Goal: Task Accomplishment & Management: Manage account settings

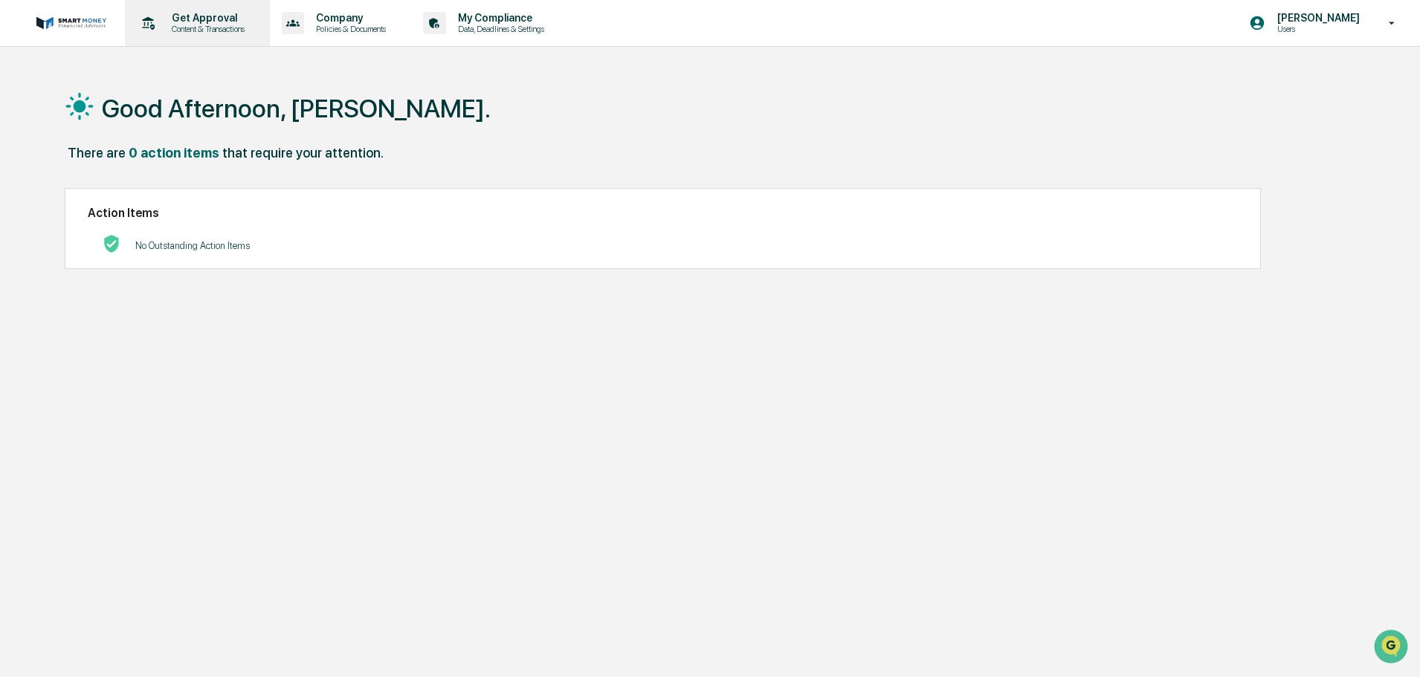
click at [226, 41] on div "Get Approval Content & Transactions" at bounding box center [196, 23] width 130 height 46
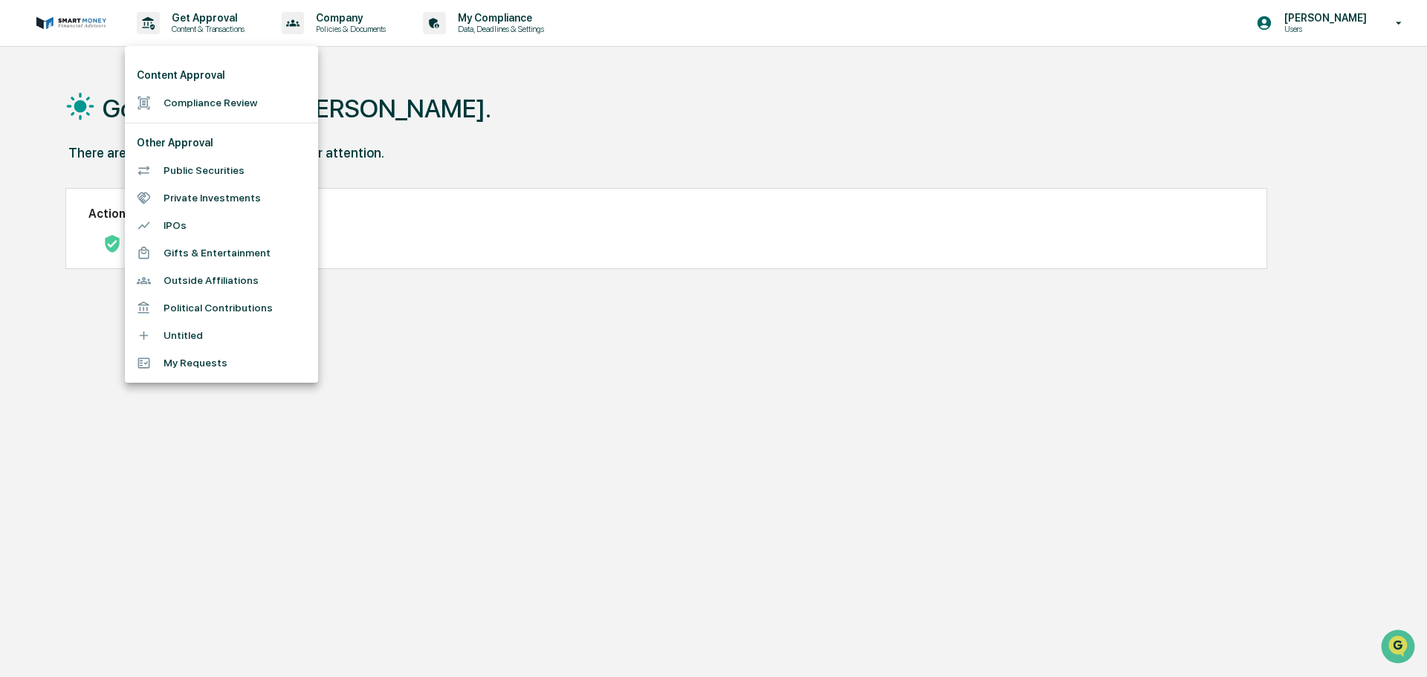
click at [277, 109] on li "Compliance Review" at bounding box center [221, 103] width 193 height 28
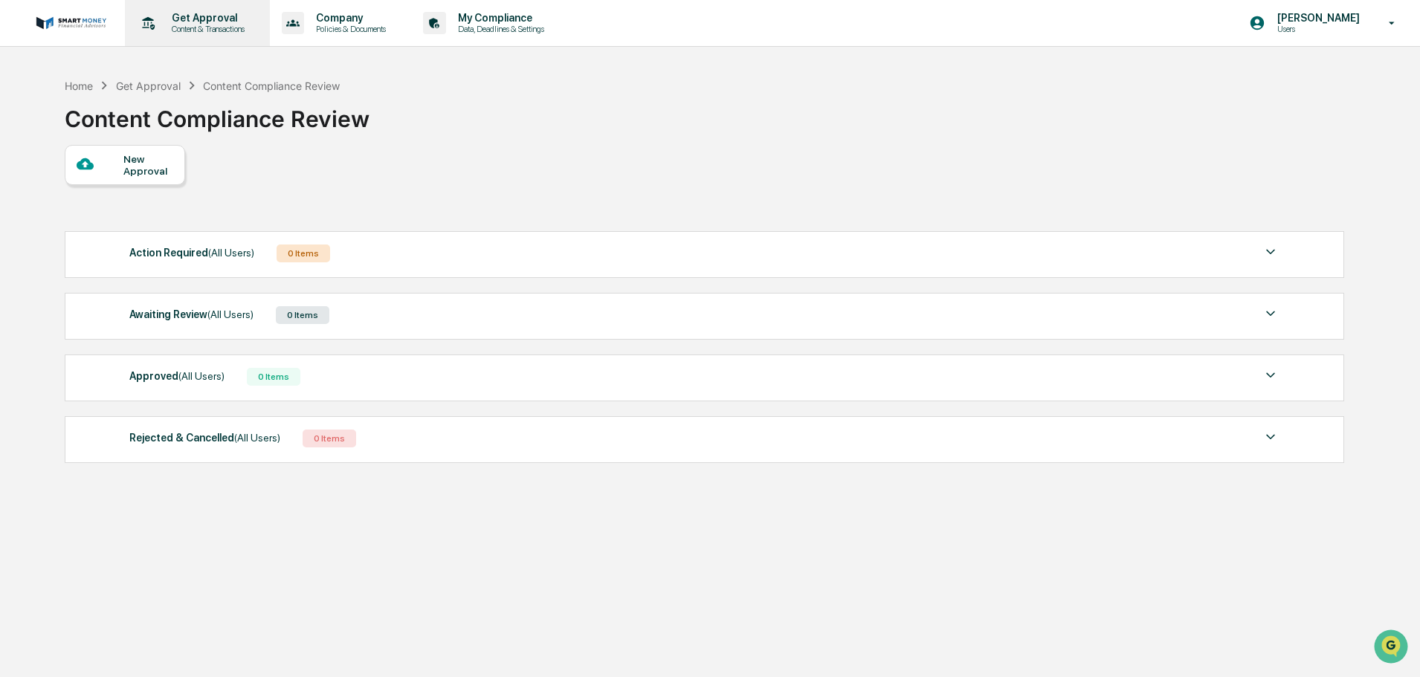
click at [206, 36] on div "Get Approval Content & Transactions" at bounding box center [196, 23] width 130 height 46
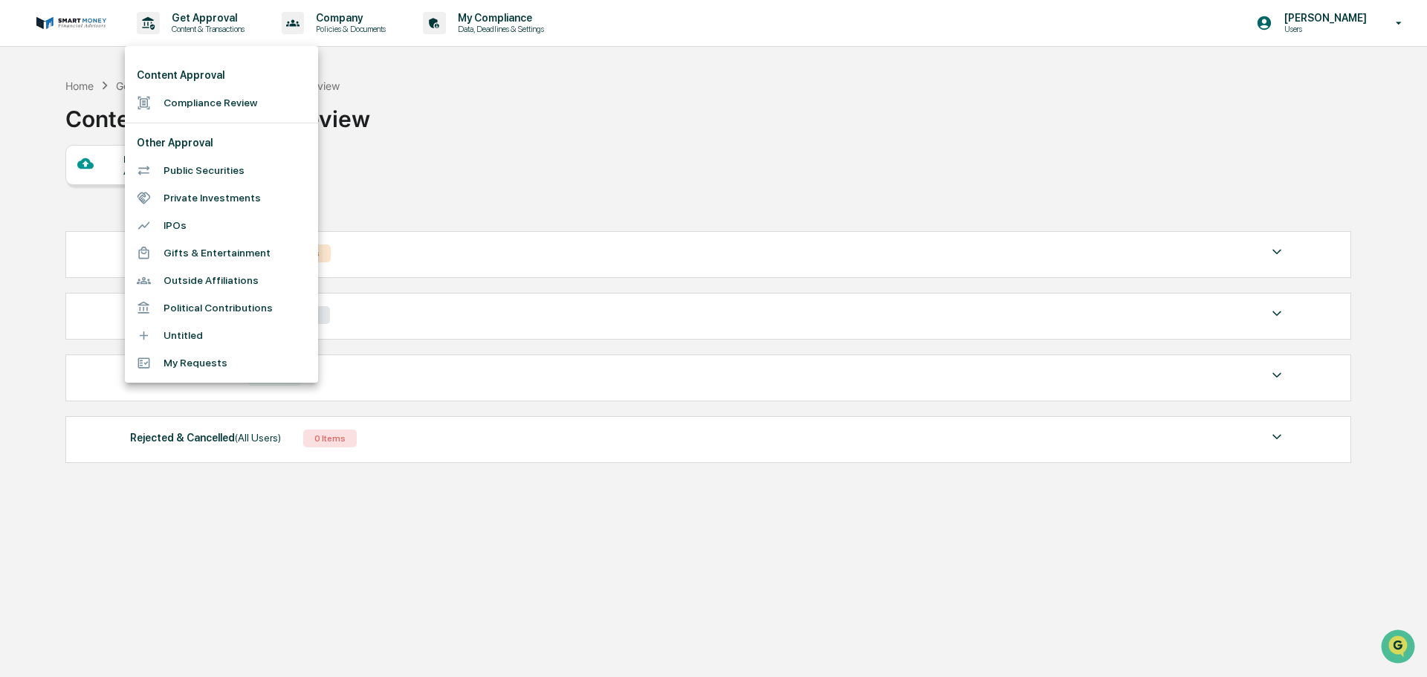
click at [202, 164] on li "Public Securities" at bounding box center [221, 171] width 193 height 28
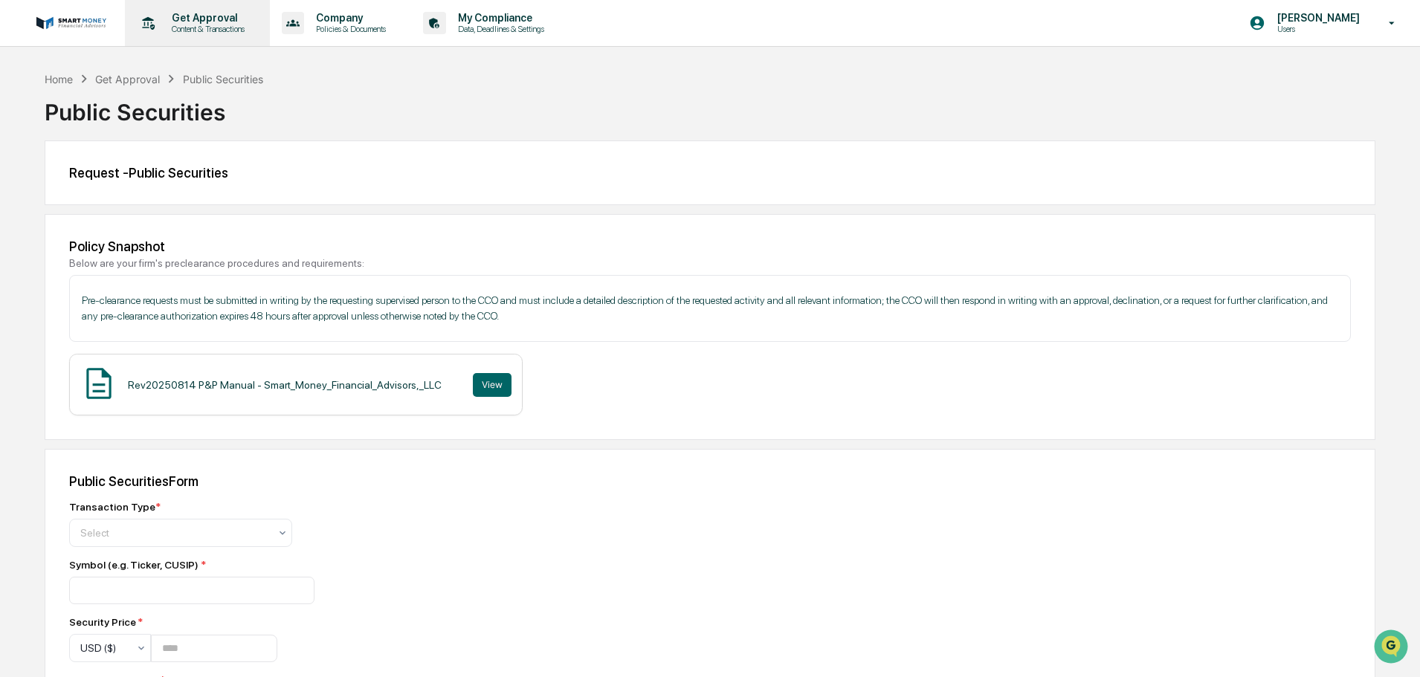
click at [189, 27] on p "Content & Transactions" at bounding box center [206, 29] width 92 height 10
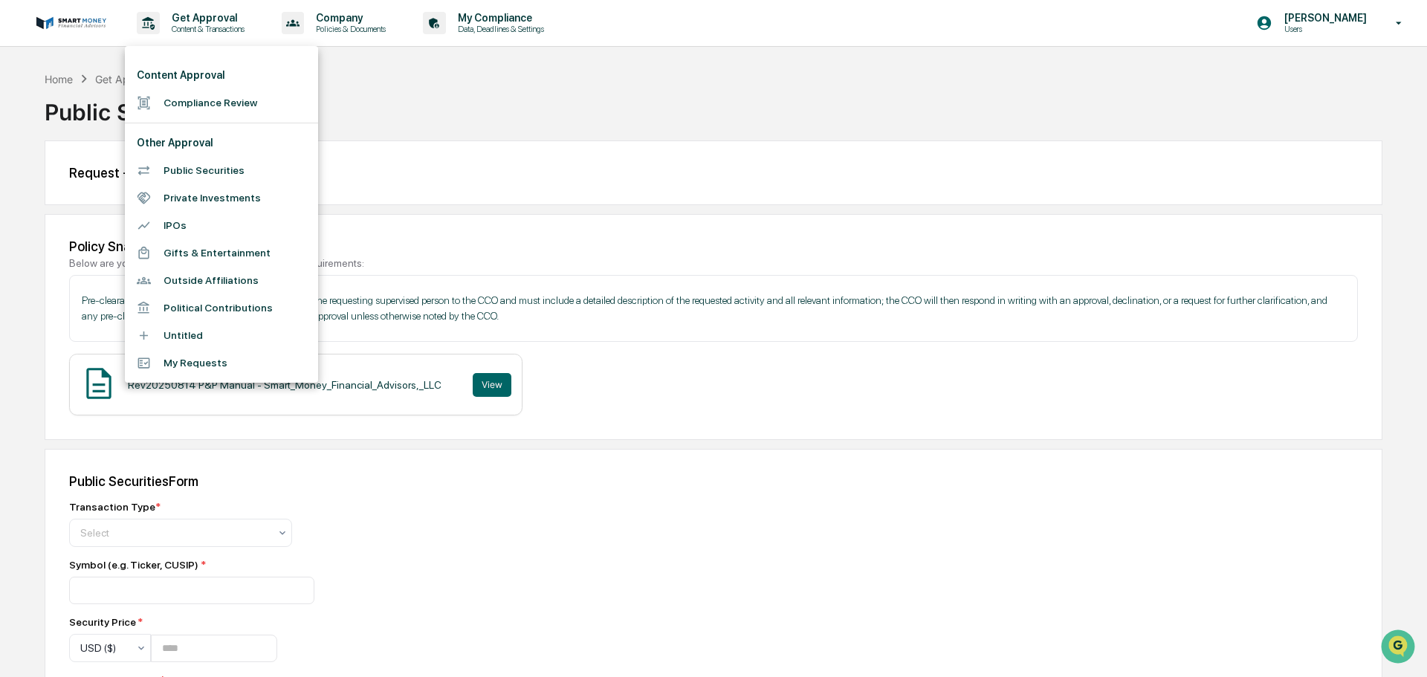
click at [352, 18] on div at bounding box center [713, 338] width 1427 height 677
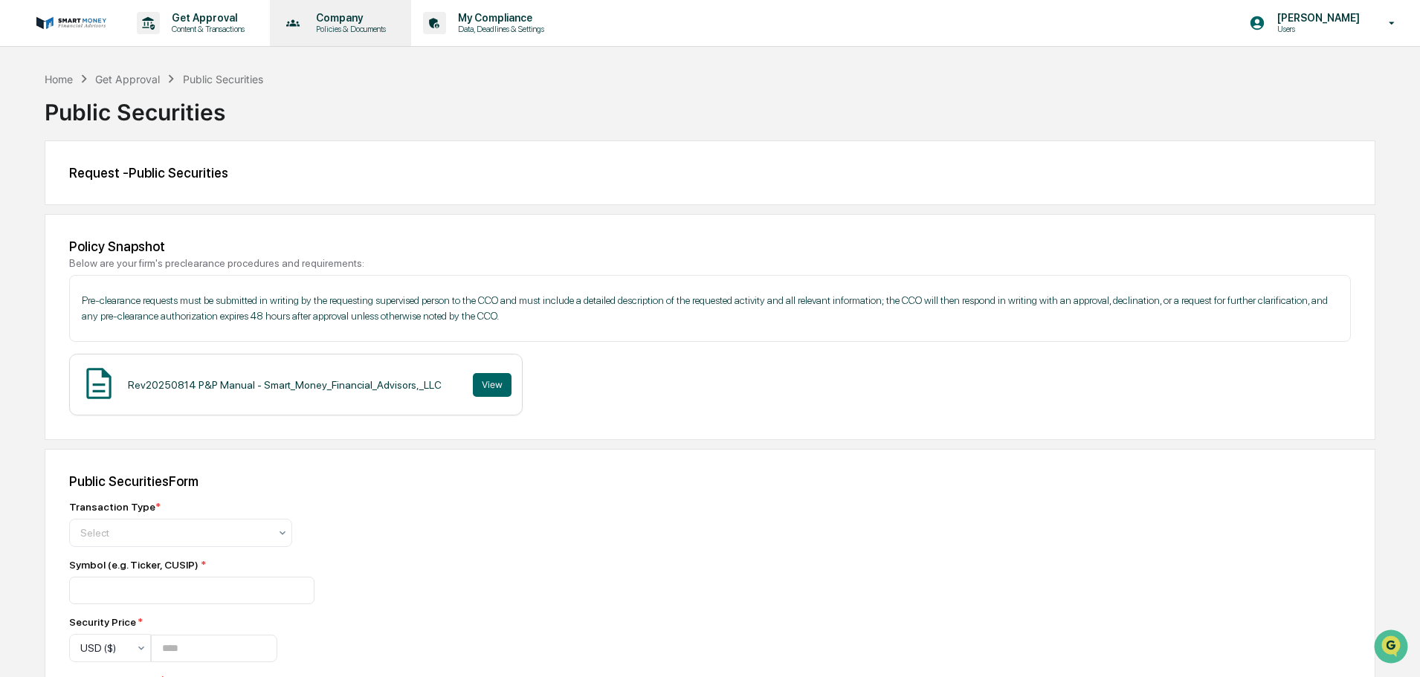
click at [368, 27] on p "Policies & Documents" at bounding box center [348, 29] width 89 height 10
click at [368, 27] on div at bounding box center [713, 338] width 1427 height 677
click at [348, 32] on p "Policies & Documents" at bounding box center [348, 29] width 89 height 10
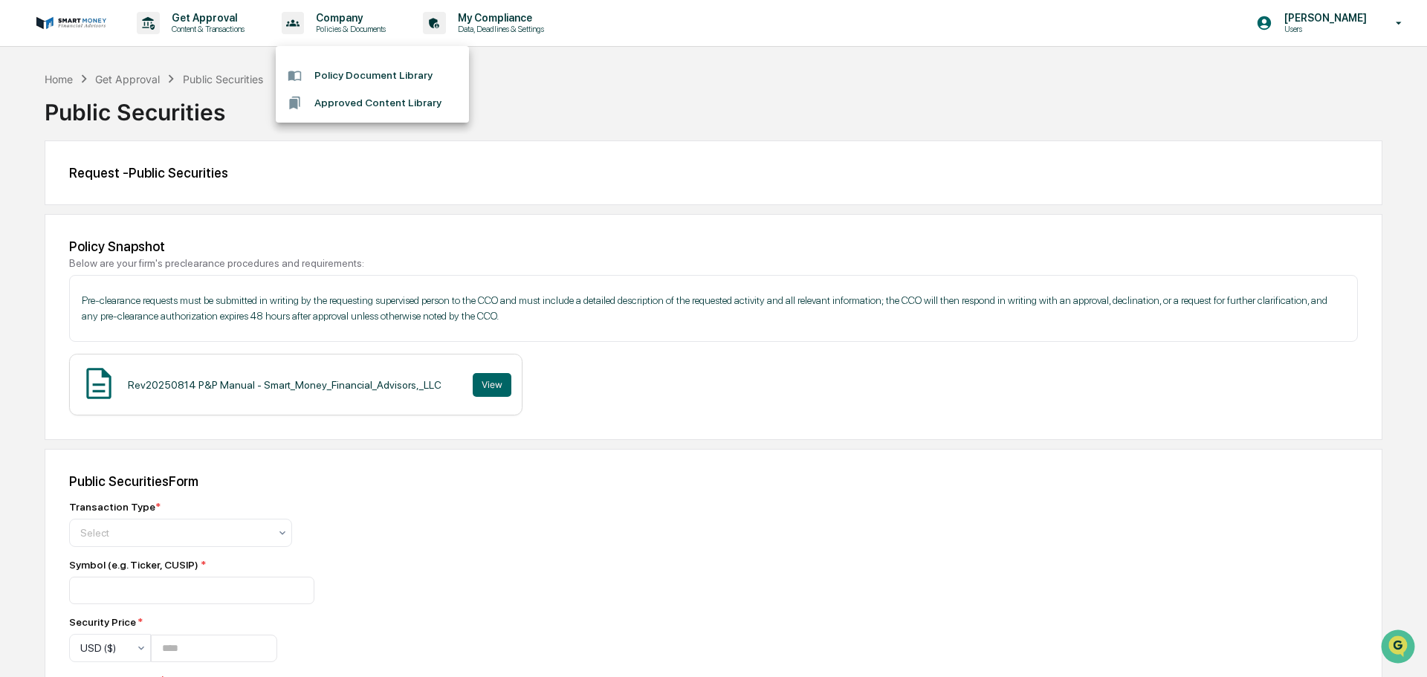
click at [358, 91] on li "Approved Content Library" at bounding box center [372, 103] width 193 height 28
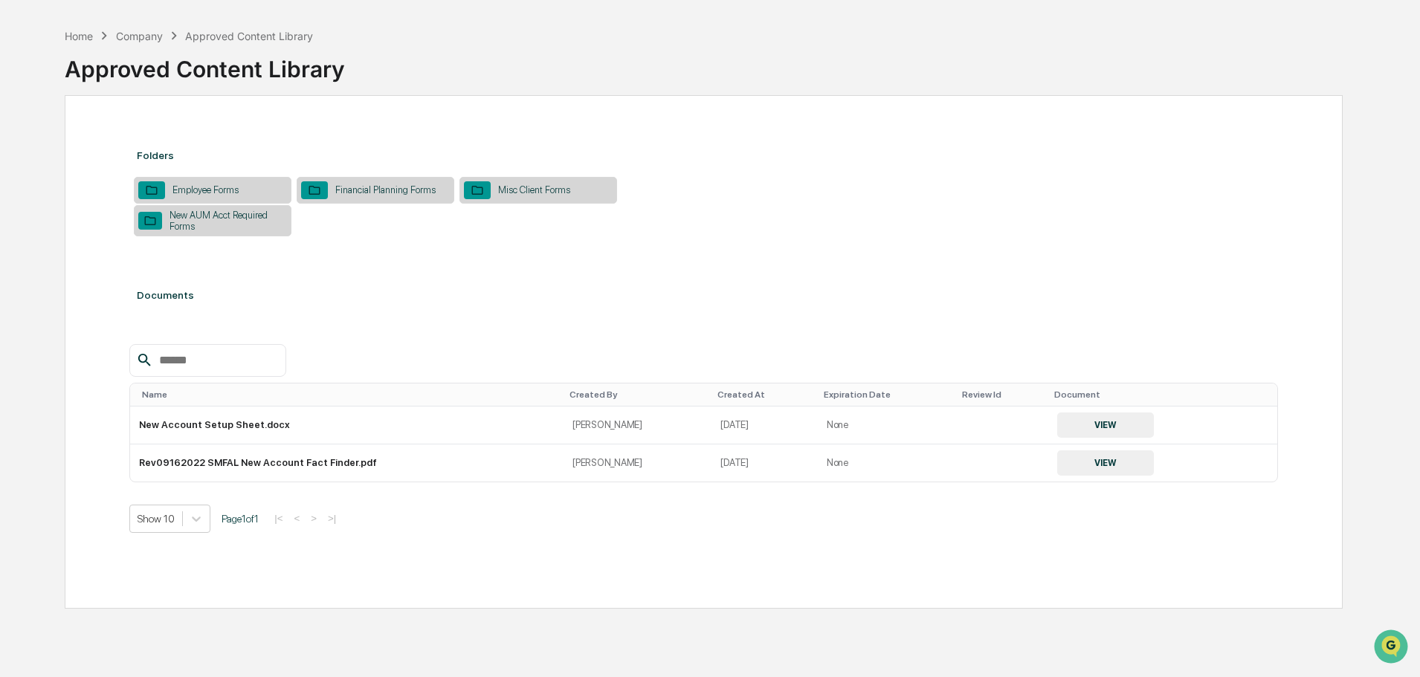
scroll to position [71, 0]
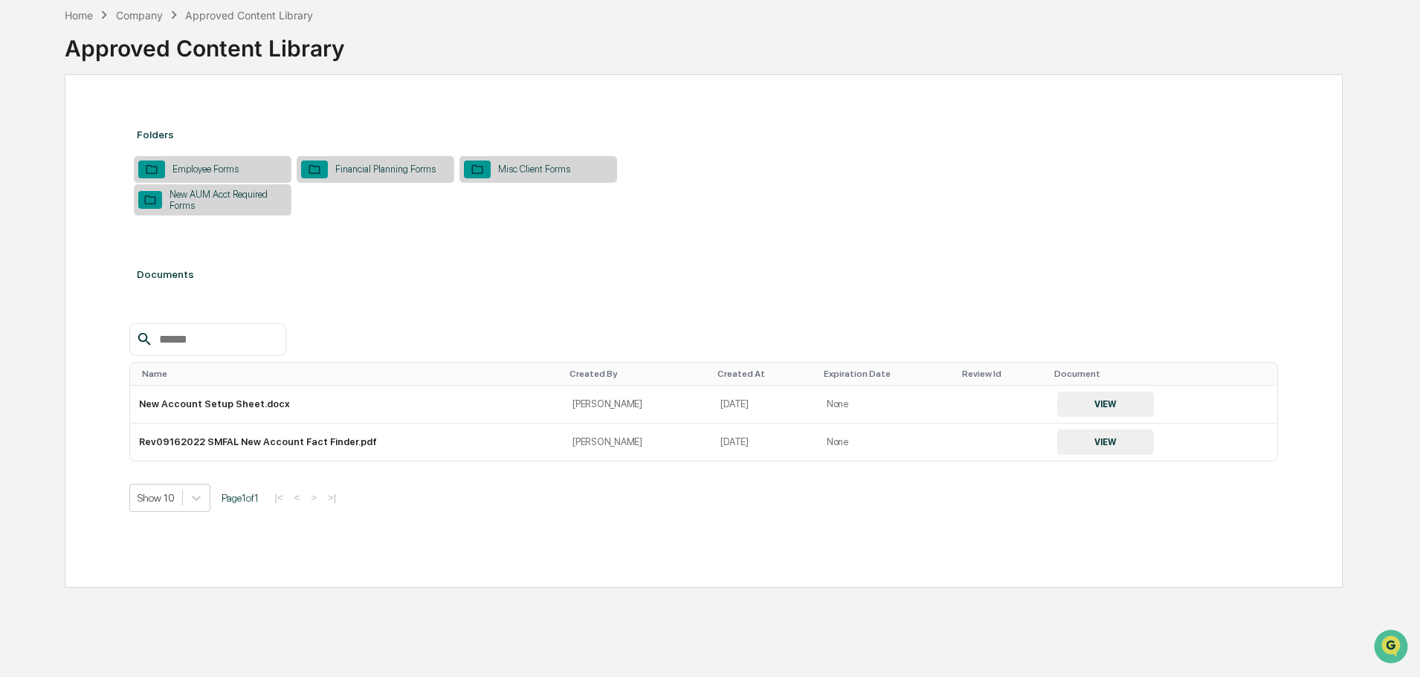
click at [430, 182] on div "Financial Planning Forms" at bounding box center [376, 169] width 158 height 27
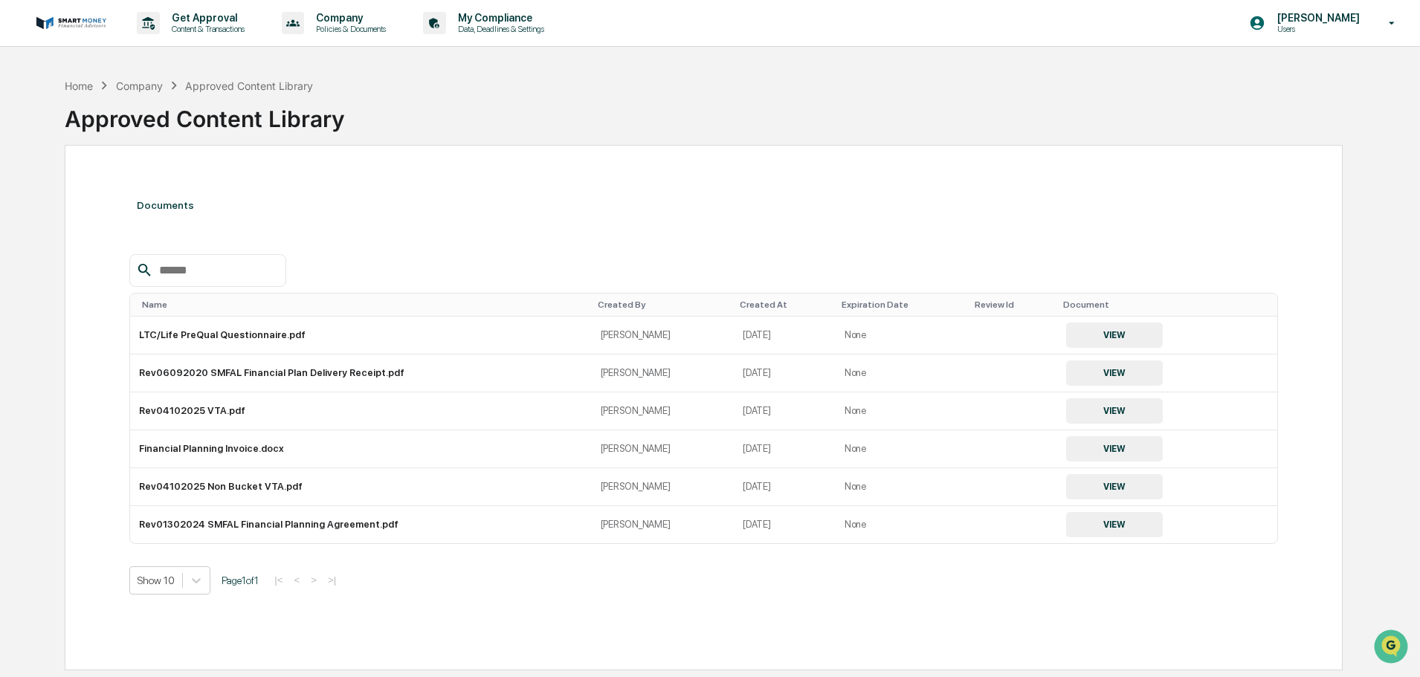
click at [145, 80] on div "Company" at bounding box center [139, 86] width 47 height 13
click at [145, 90] on div "Company" at bounding box center [139, 86] width 47 height 13
click at [251, 90] on div "Approved Content Library" at bounding box center [249, 86] width 128 height 13
click at [319, 40] on div "Company Policies & Documents" at bounding box center [339, 23] width 127 height 46
click at [335, 106] on li "Approved Content Library" at bounding box center [372, 103] width 193 height 28
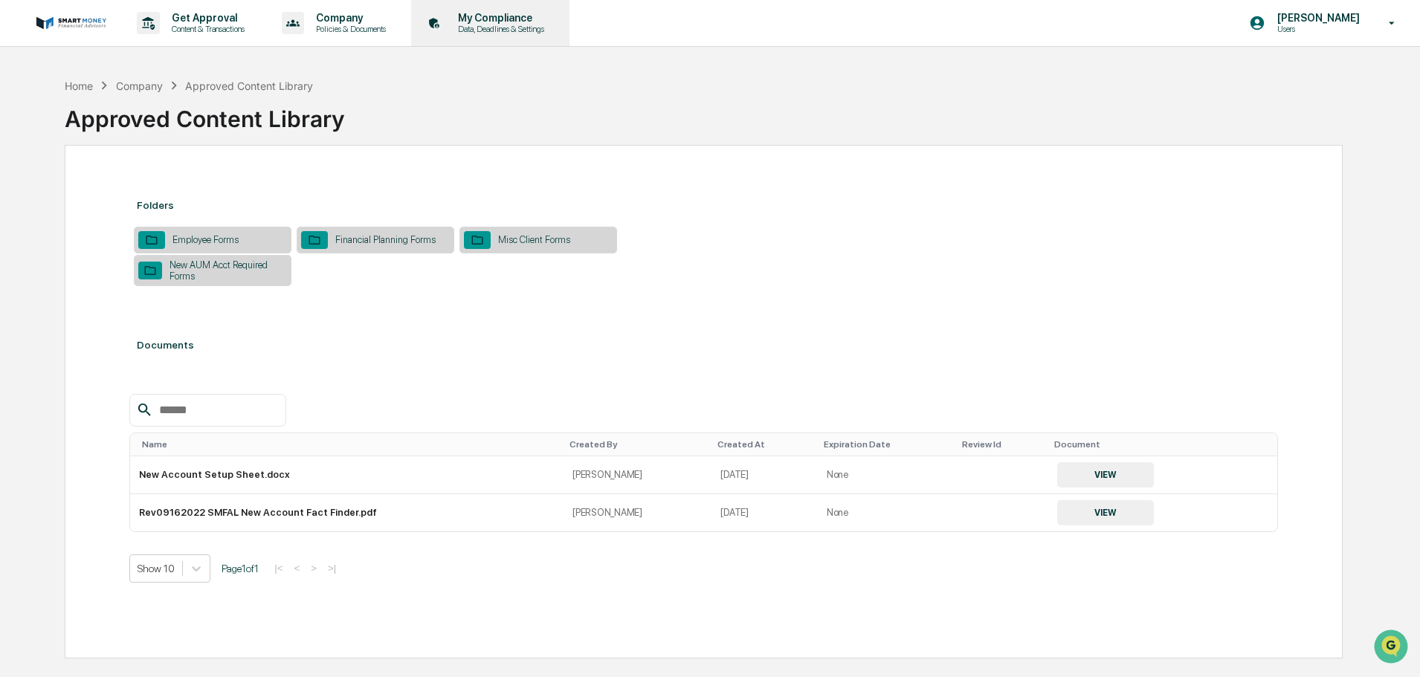
click at [465, 31] on p "Data, Deadlines & Settings" at bounding box center [499, 29] width 106 height 10
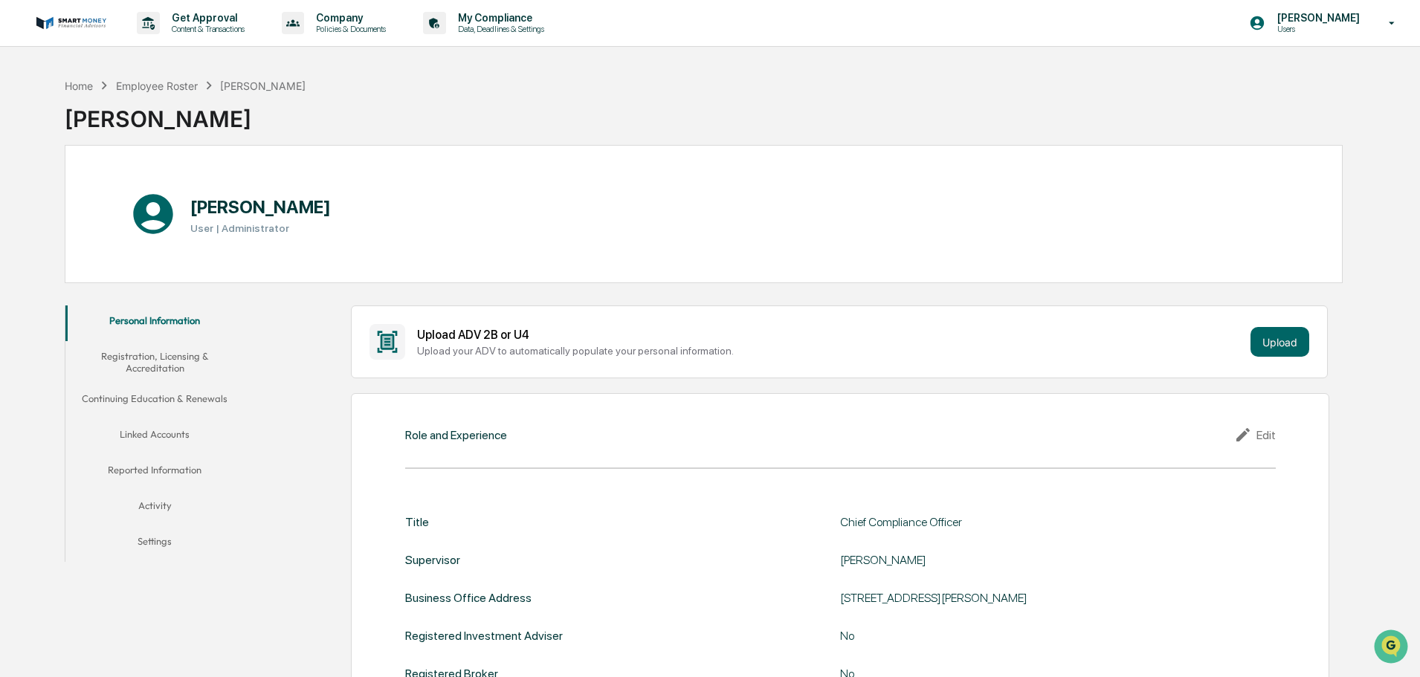
click at [164, 439] on button "Linked Accounts" at bounding box center [154, 437] width 178 height 36
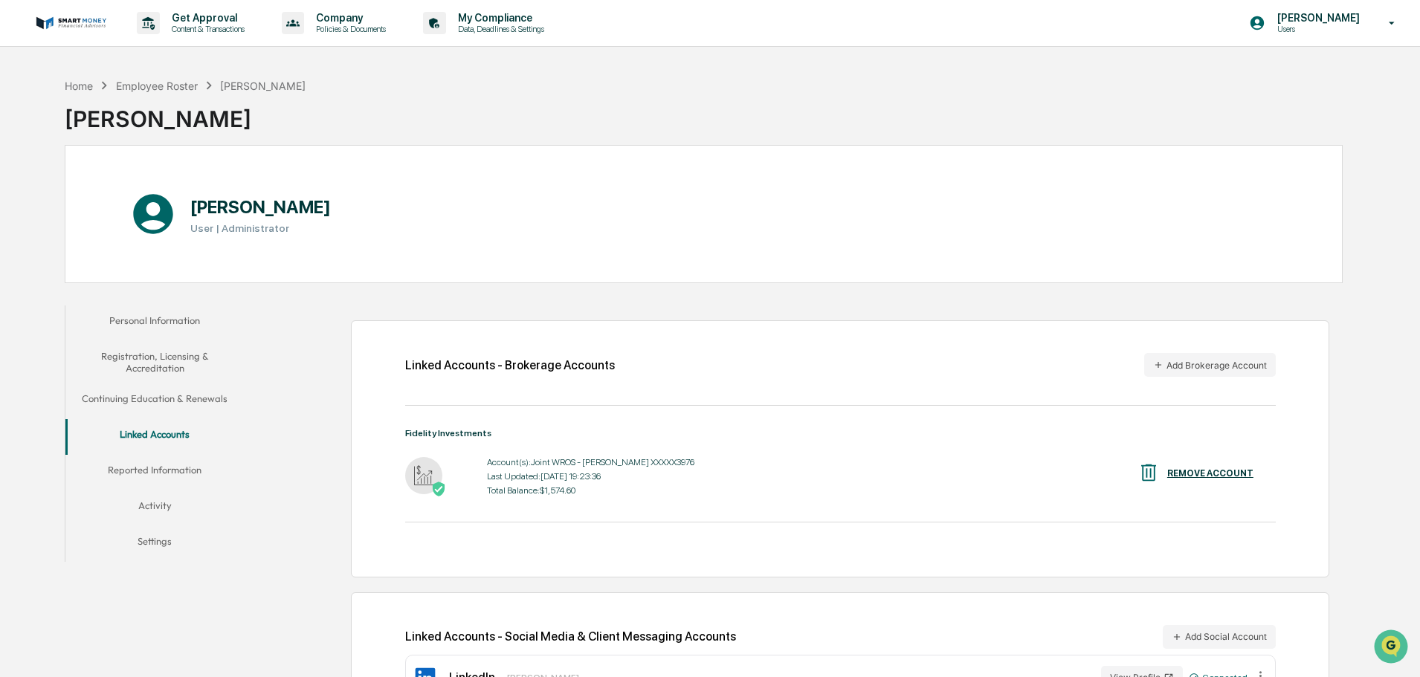
scroll to position [71, 0]
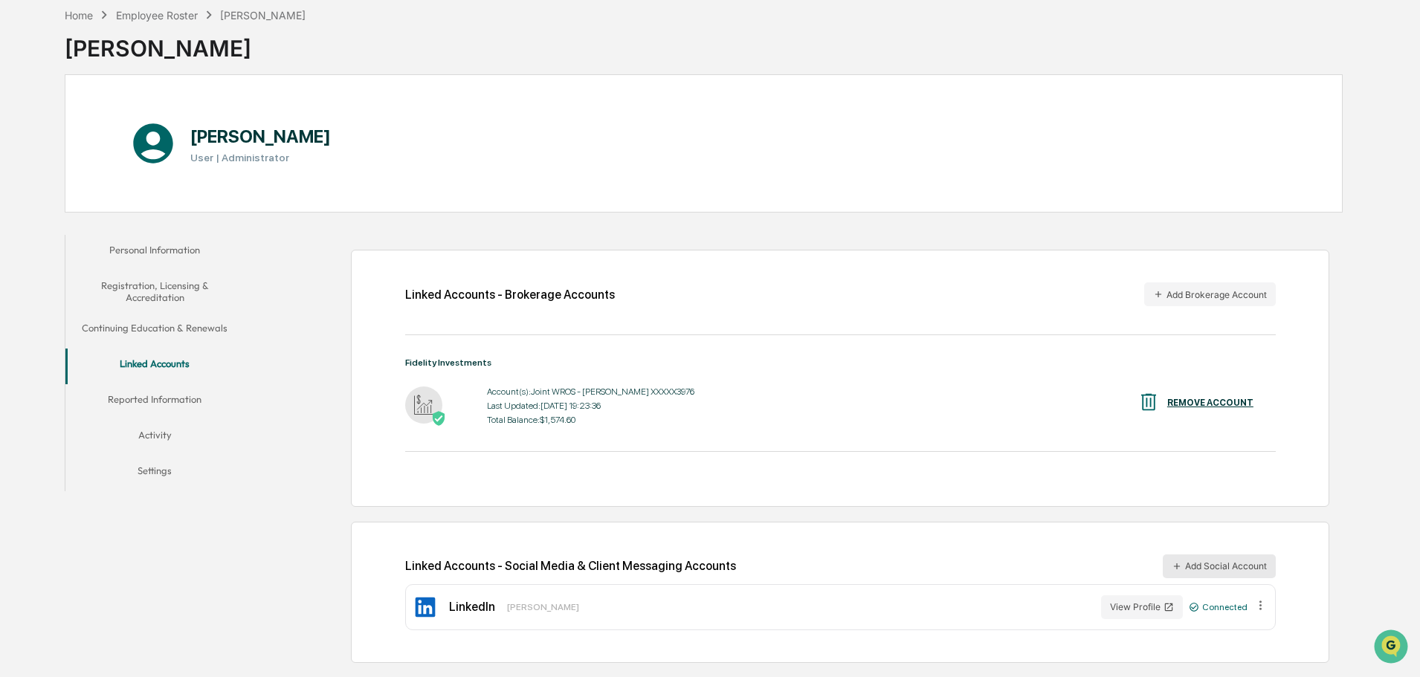
click at [1171, 558] on button "Add Social Account" at bounding box center [1219, 567] width 113 height 24
click at [177, 447] on button "Activity" at bounding box center [154, 438] width 178 height 36
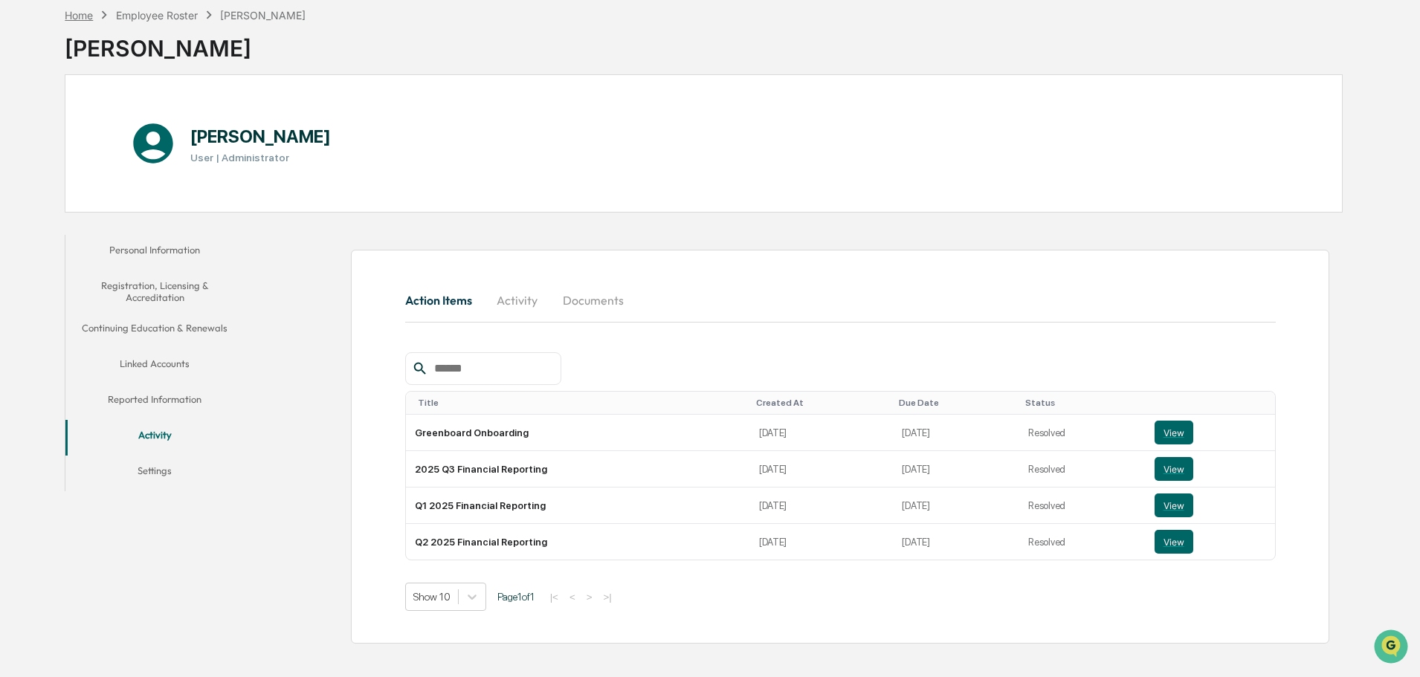
click at [87, 10] on div "Home" at bounding box center [79, 15] width 28 height 13
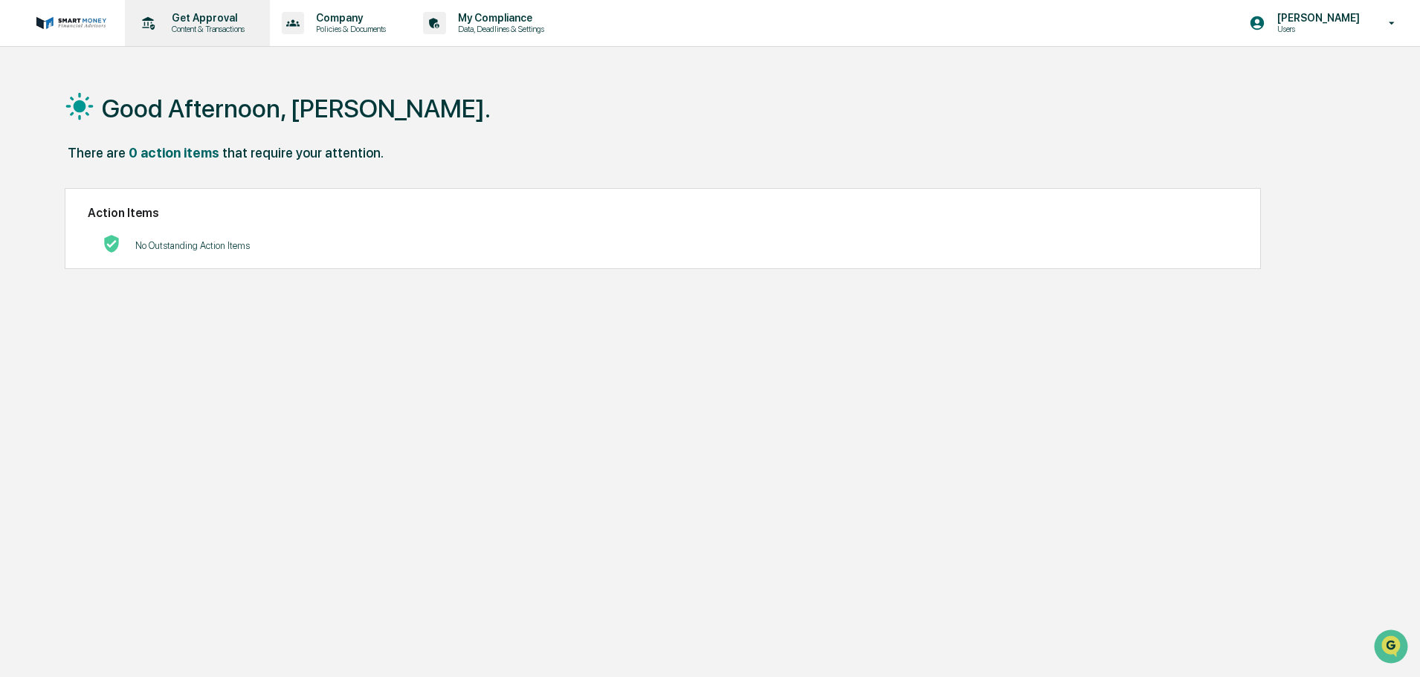
click at [236, 11] on div "Get Approval Content & Transactions" at bounding box center [196, 23] width 130 height 46
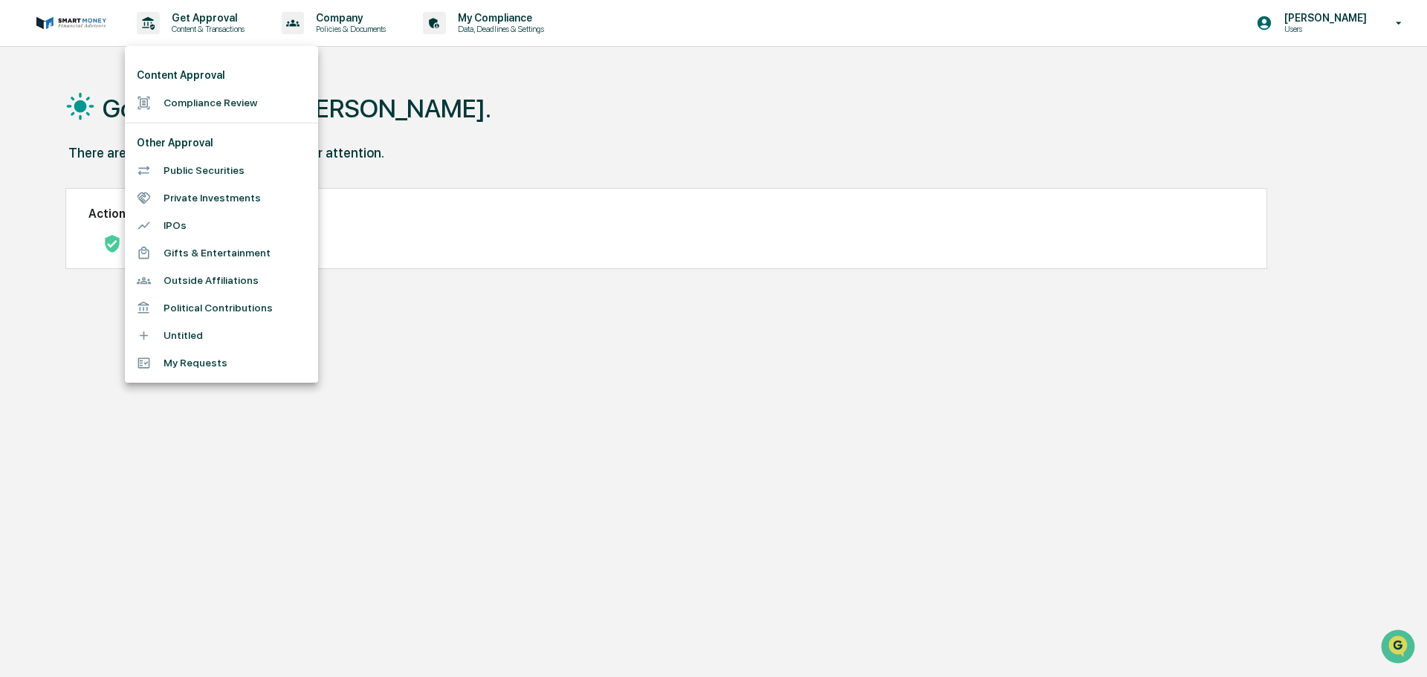
click at [190, 328] on li "Untitled" at bounding box center [221, 336] width 193 height 28
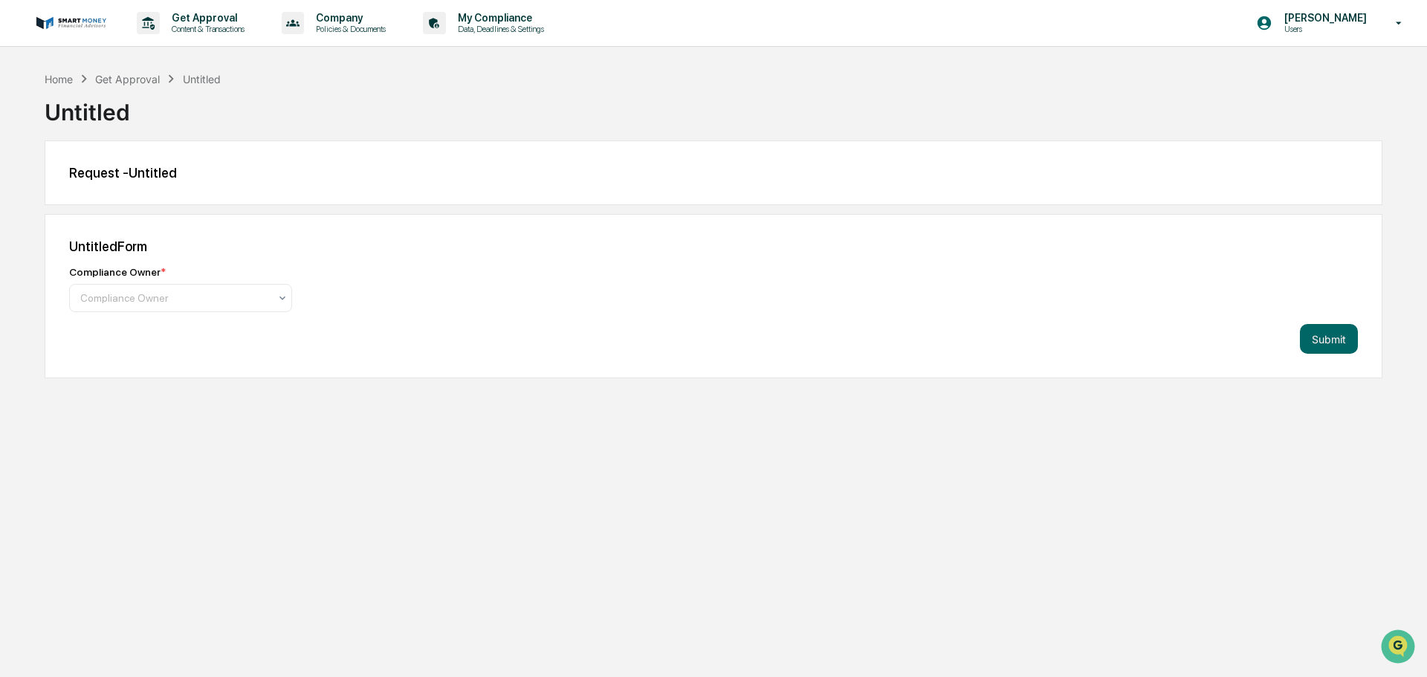
click at [115, 71] on div "Home Get Approval Untitled" at bounding box center [133, 79] width 176 height 16
click at [163, 37] on div "Get Approval Content & Transactions" at bounding box center [196, 23] width 130 height 46
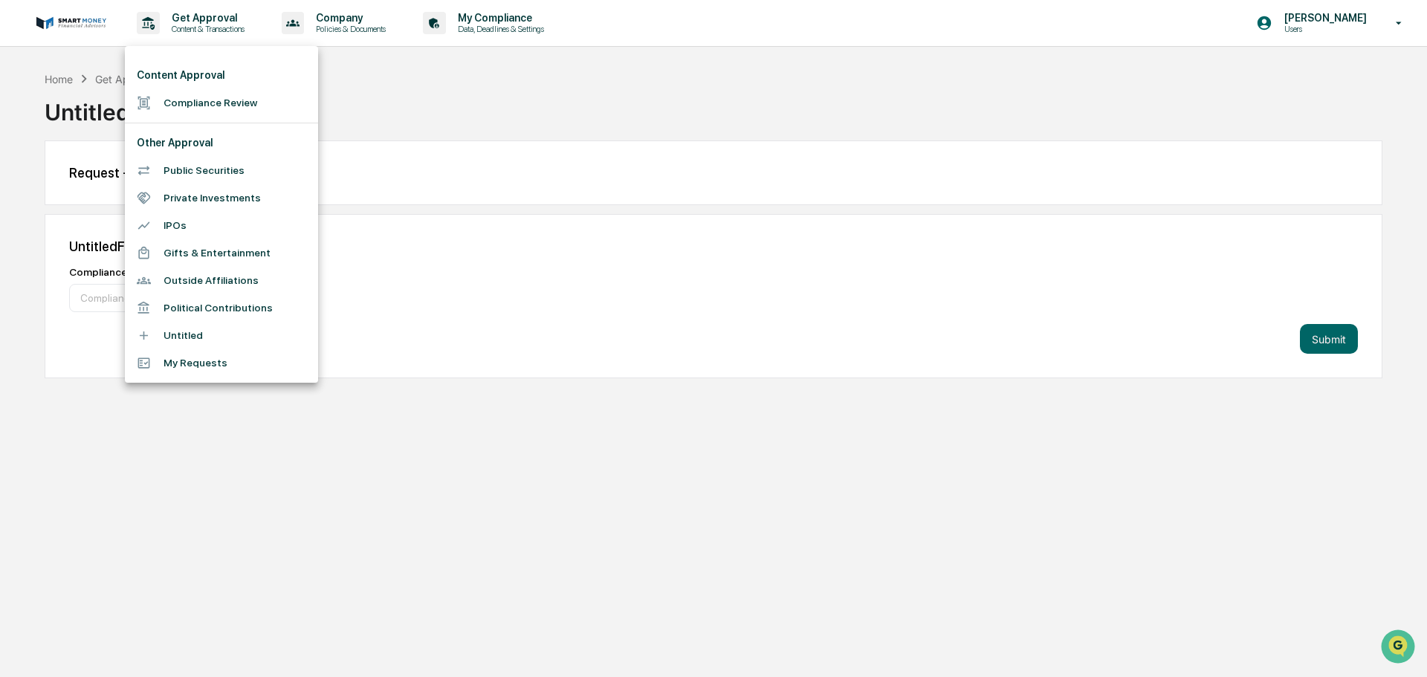
click at [365, 114] on div at bounding box center [713, 338] width 1427 height 677
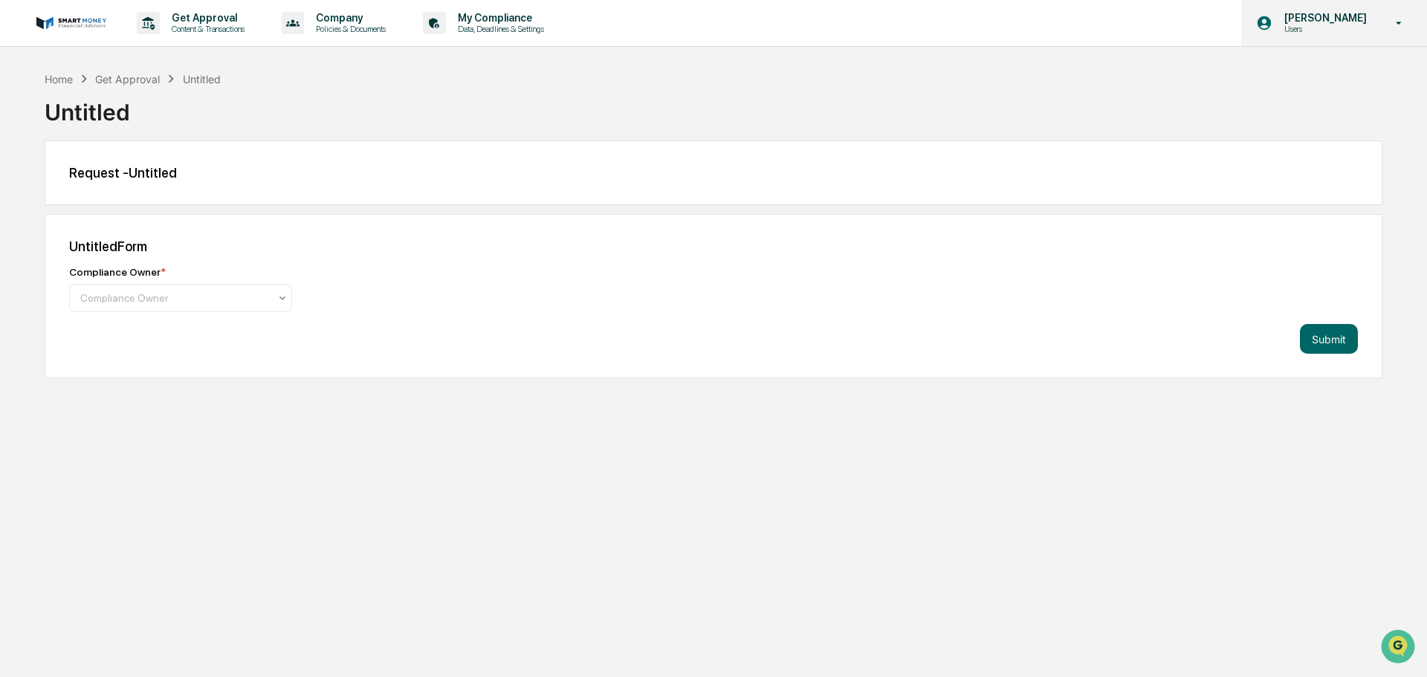
click at [1321, 23] on p "[PERSON_NAME]" at bounding box center [1324, 18] width 102 height 12
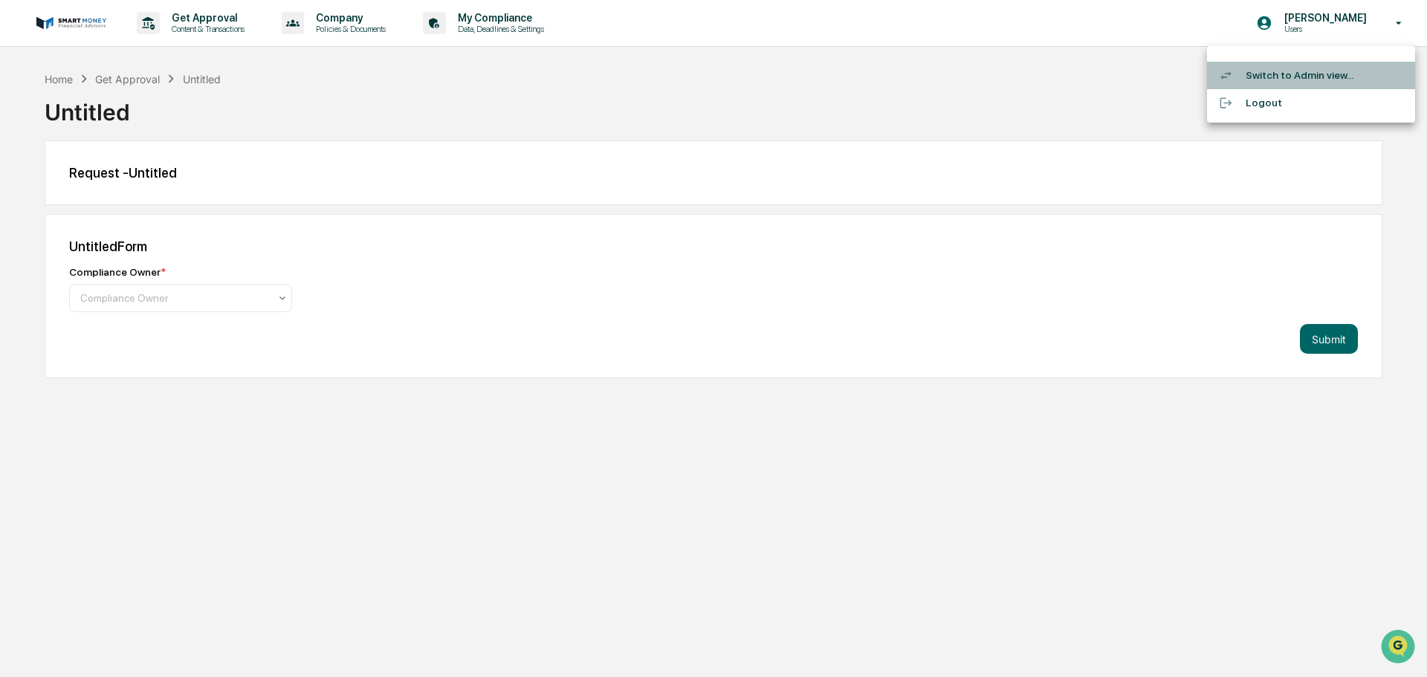
click at [1276, 72] on li "Switch to Admin view..." at bounding box center [1311, 76] width 208 height 28
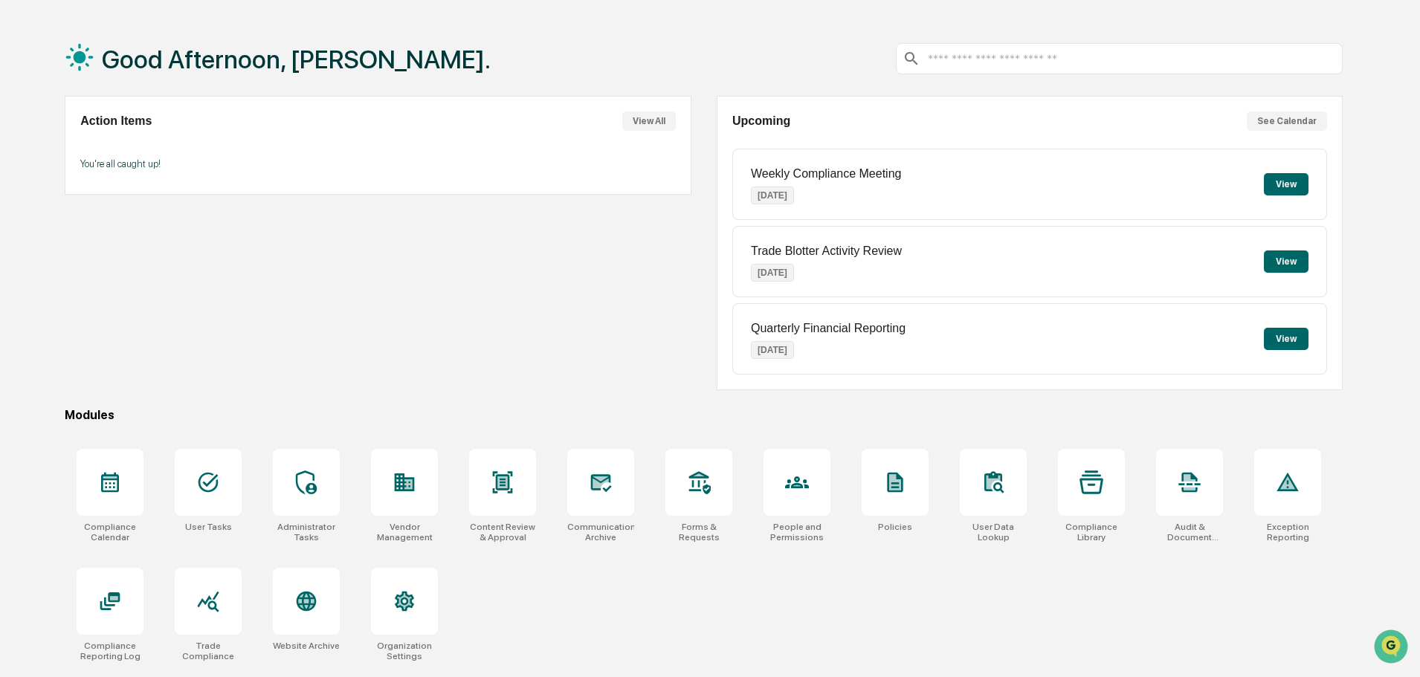
scroll to position [71, 0]
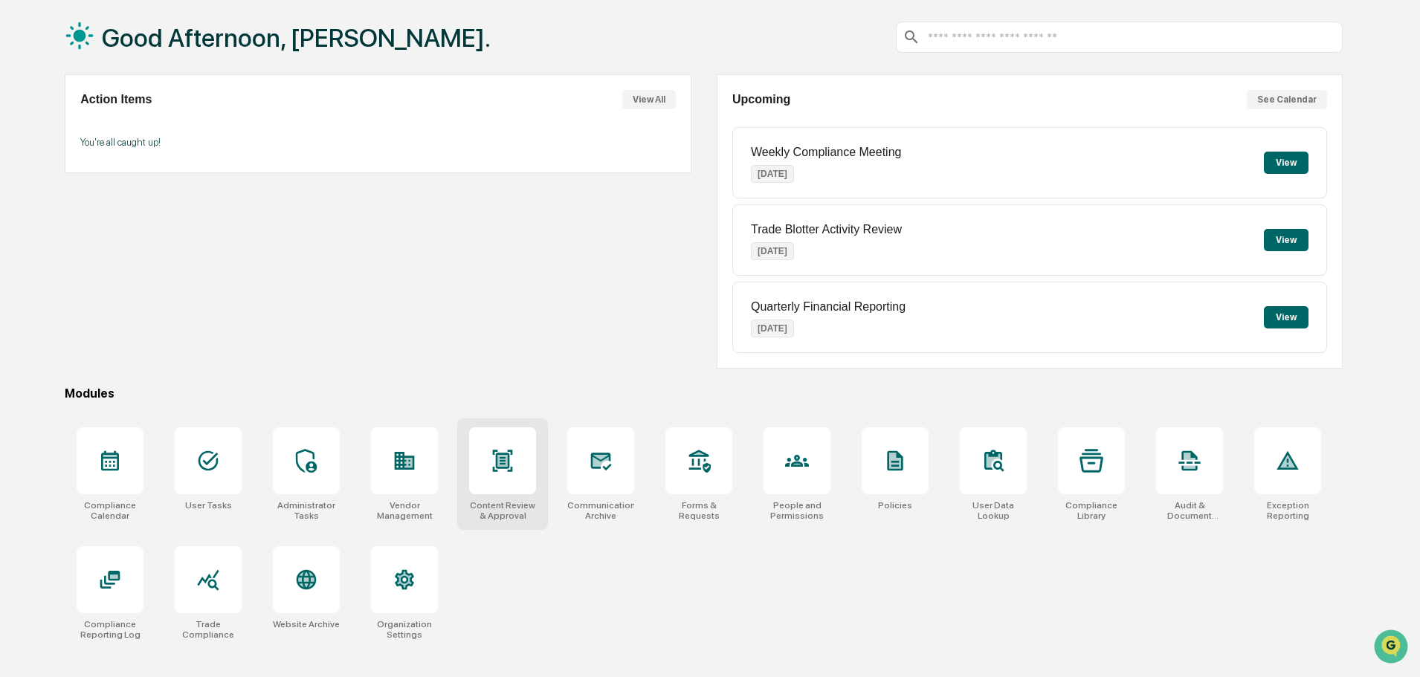
click at [474, 488] on div at bounding box center [502, 460] width 67 height 67
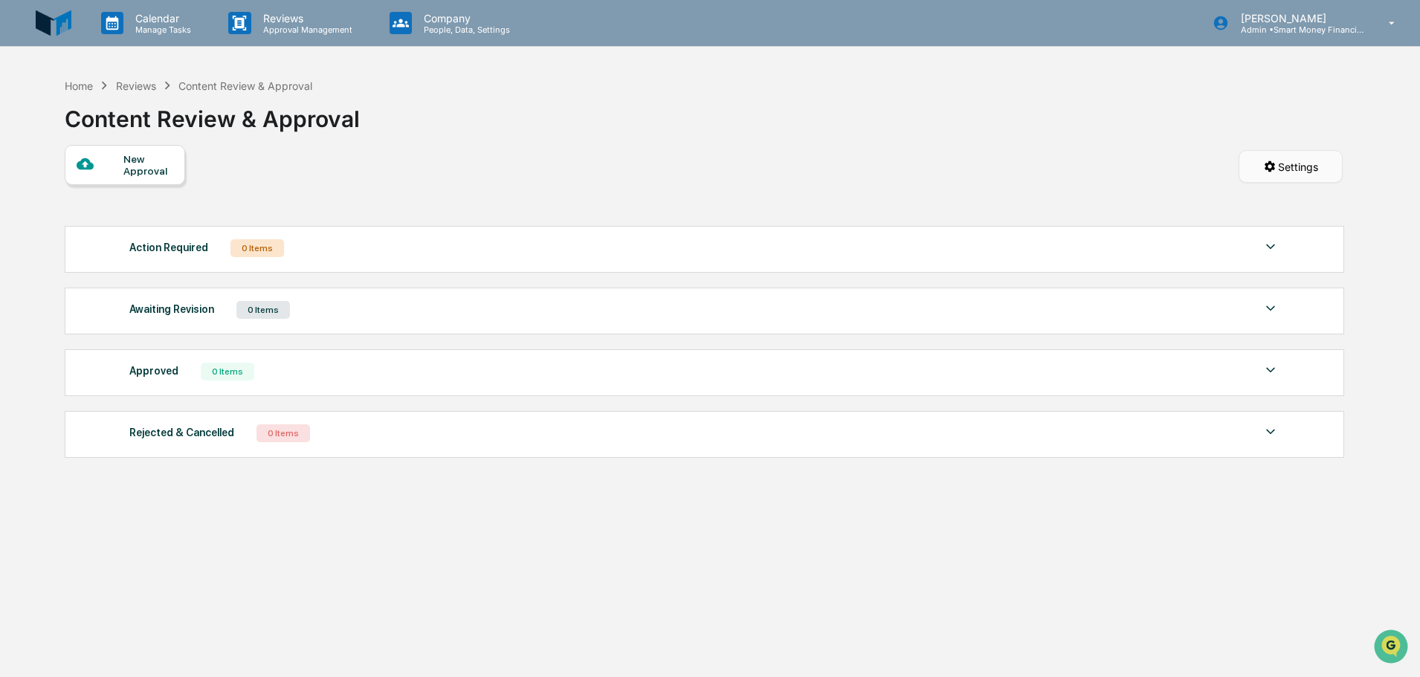
click at [1268, 170] on html "Calendar Manage Tasks Reviews Approval Management Company People, Data, Setting…" at bounding box center [710, 338] width 1420 height 677
click at [1285, 230] on div "Form Settings" at bounding box center [1293, 232] width 131 height 24
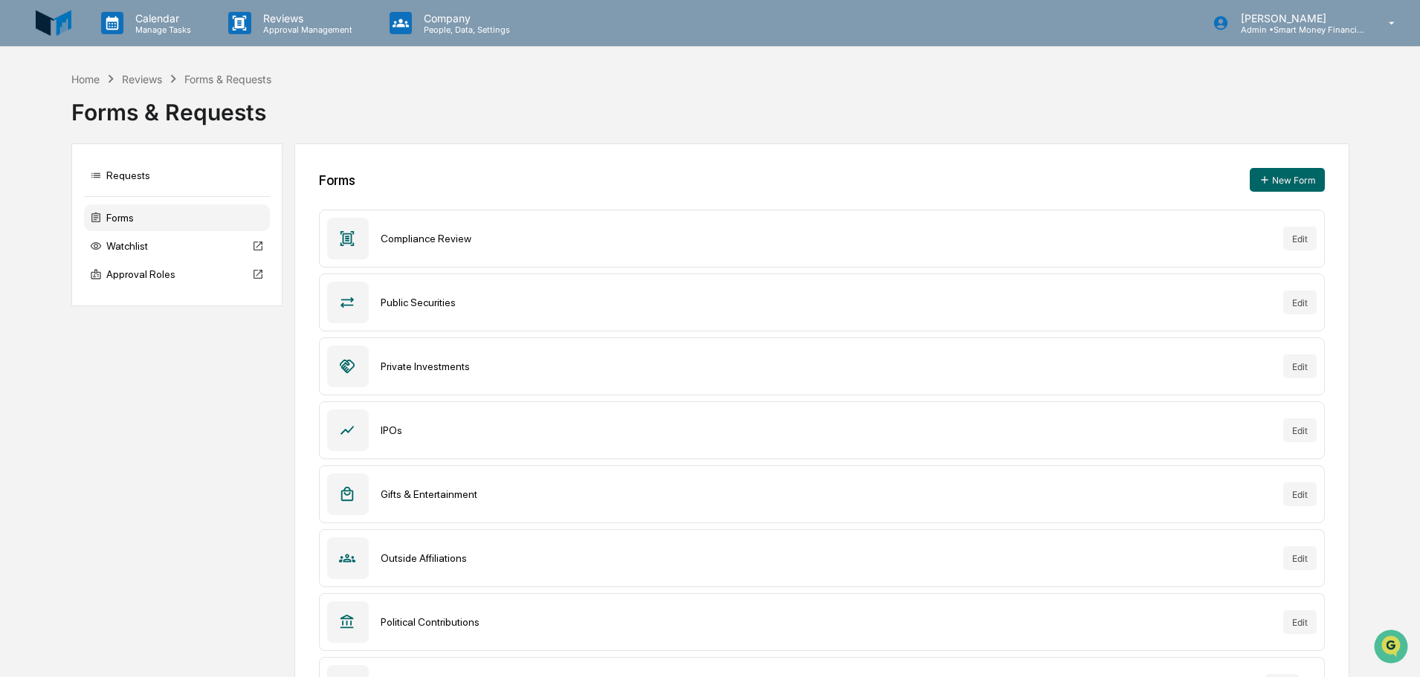
scroll to position [68, 0]
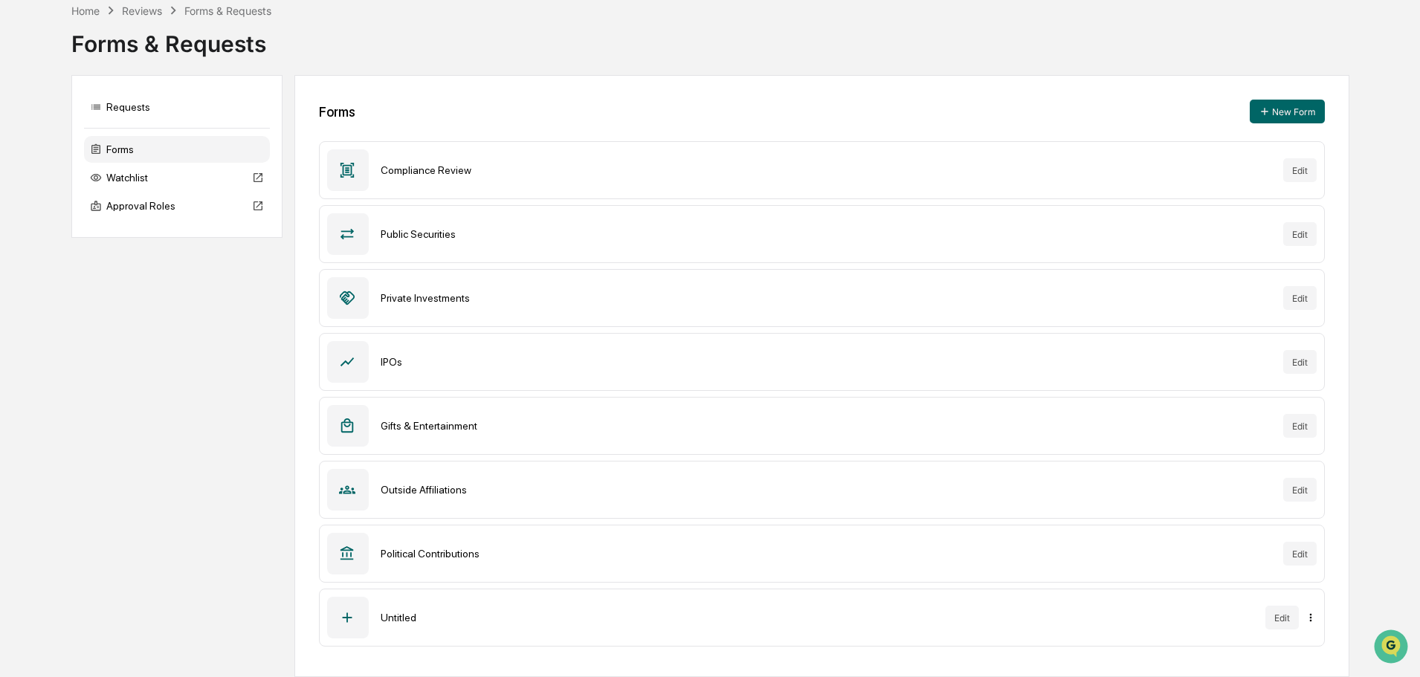
click at [1313, 609] on html "Calendar Manage Tasks Reviews Approval Management Company People, Data, Setting…" at bounding box center [710, 270] width 1420 height 677
click at [1280, 609] on html "Calendar Manage Tasks Reviews Approval Management Company People, Data, Setting…" at bounding box center [713, 270] width 1427 height 677
click at [1280, 627] on button "Edit" at bounding box center [1281, 618] width 33 height 24
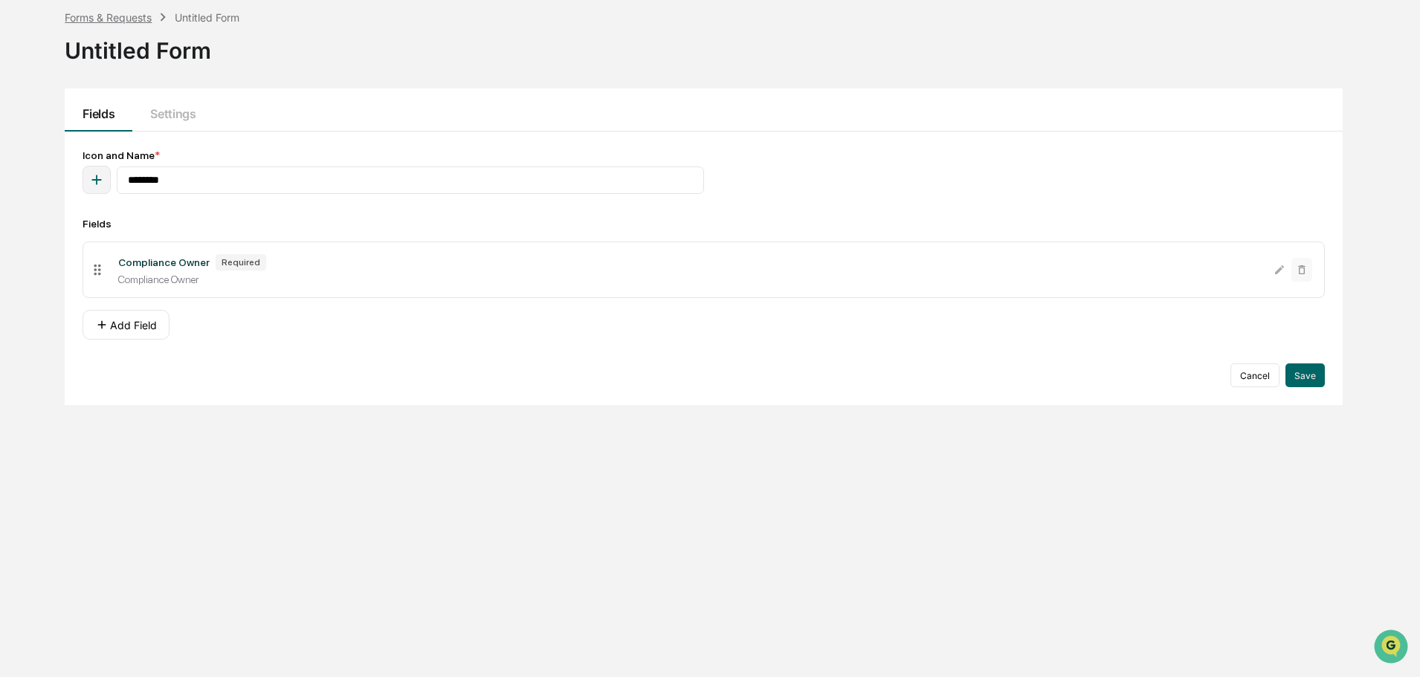
click at [114, 19] on div "Forms & Requests" at bounding box center [108, 17] width 87 height 13
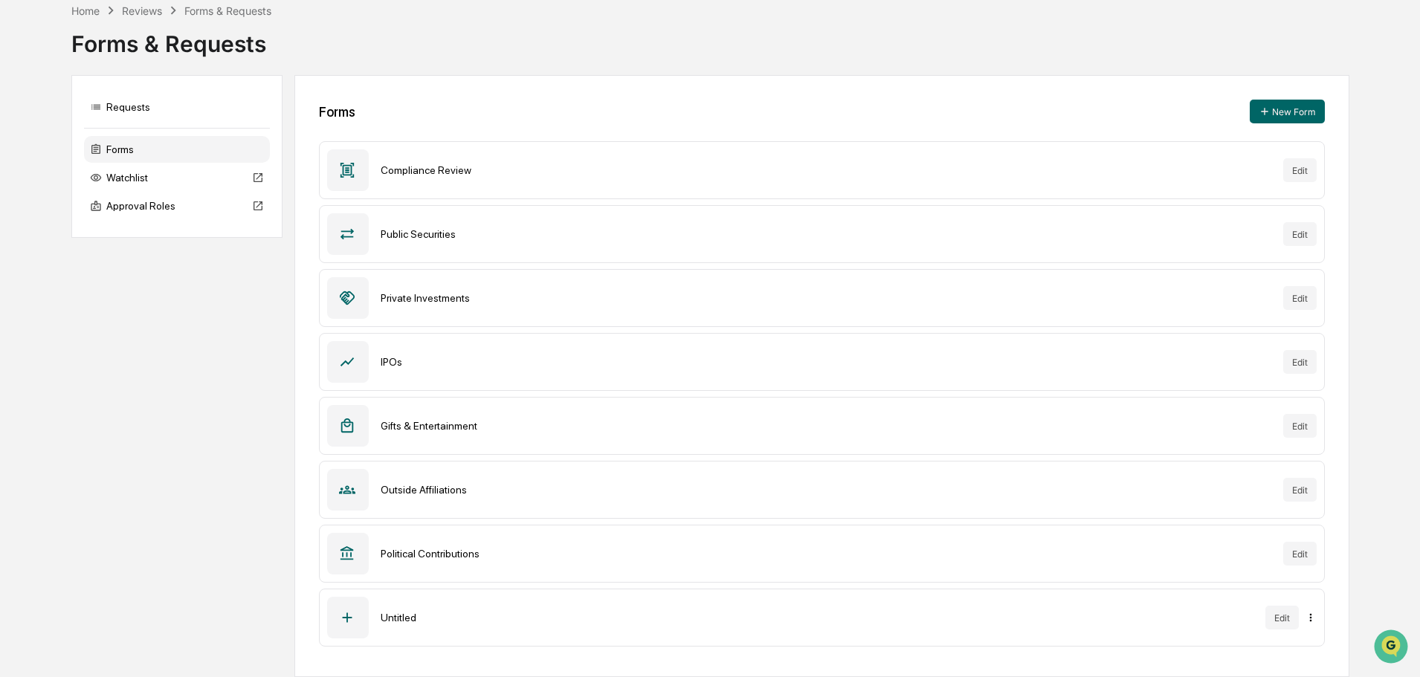
click at [1311, 609] on html "Calendar Manage Tasks Reviews Approval Management Company People, Data, Setting…" at bounding box center [710, 270] width 1420 height 677
click at [1313, 641] on div "Archive" at bounding box center [1310, 648] width 95 height 24
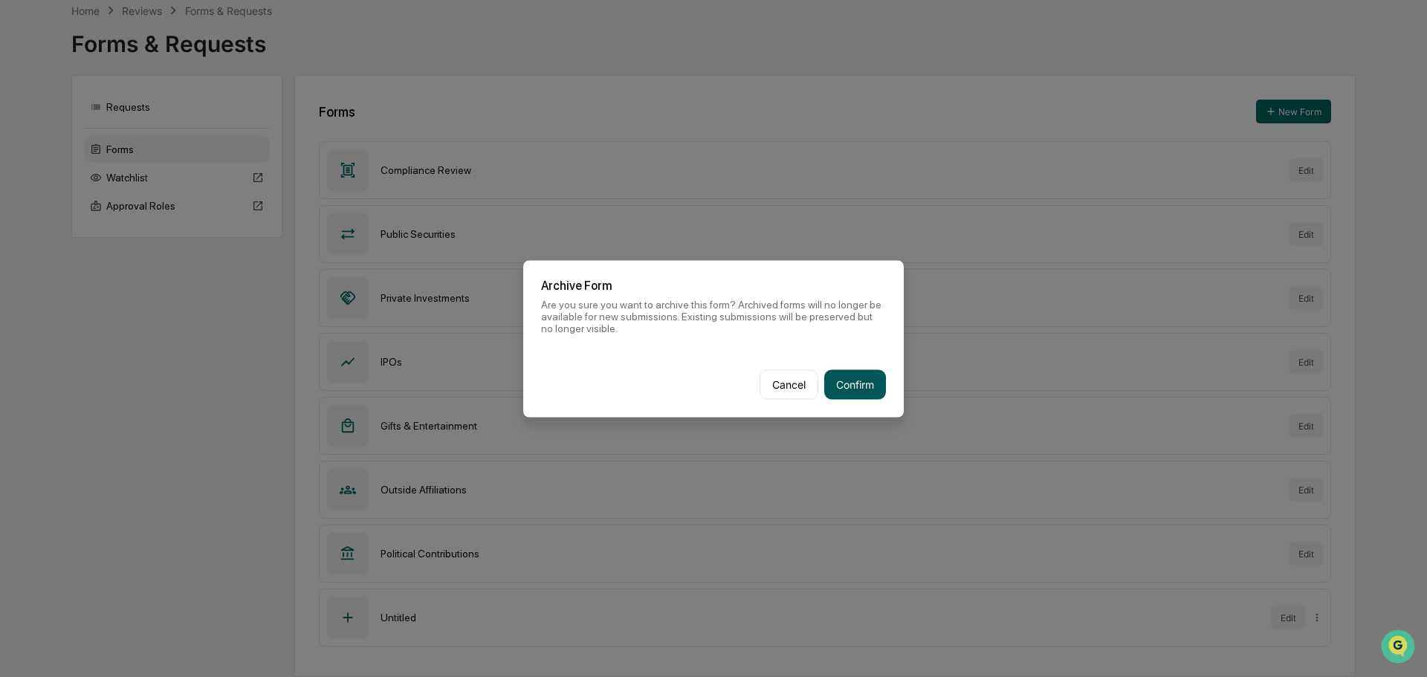
click at [862, 370] on button "Confirm" at bounding box center [855, 384] width 62 height 30
